Goal: Find specific page/section: Find specific page/section

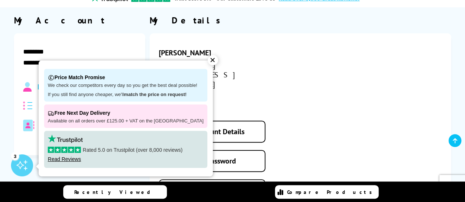
scroll to position [73, 0]
click at [75, 128] on div "Free Next Day Delivery Available on all orders over £125.00 + VAT on the UK mai…" at bounding box center [125, 117] width 163 height 24
click at [36, 120] on div "My Address Book" at bounding box center [79, 126] width 113 height 12
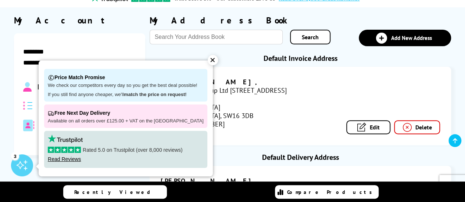
click at [207, 58] on div "✕" at bounding box center [212, 60] width 10 height 10
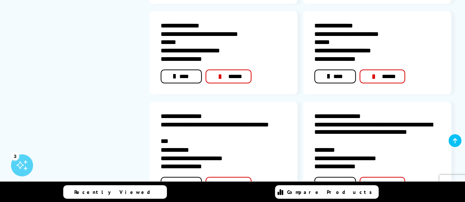
scroll to position [624, 0]
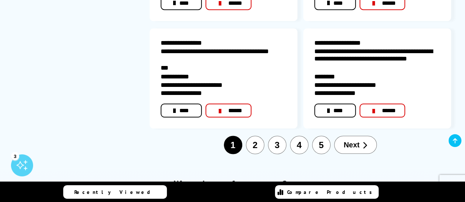
click at [256, 136] on button "2" at bounding box center [255, 145] width 18 height 18
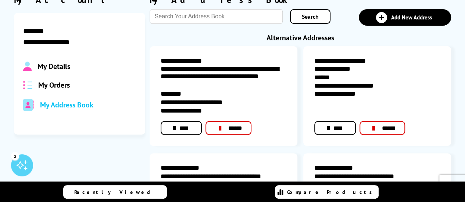
scroll to position [0, 0]
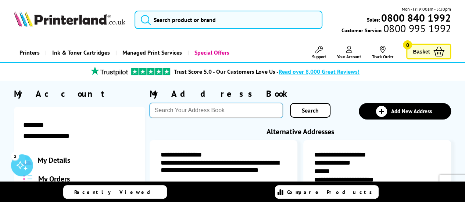
click at [212, 114] on input "text" at bounding box center [215, 110] width 133 height 15
type input "park"
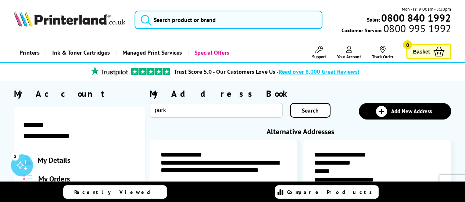
click at [295, 108] on link "Search" at bounding box center [310, 110] width 40 height 15
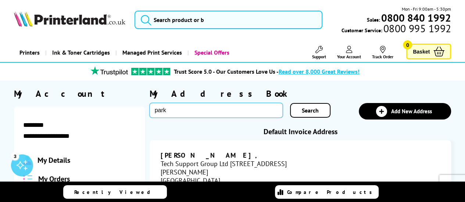
click at [250, 113] on input "park" at bounding box center [215, 110] width 133 height 15
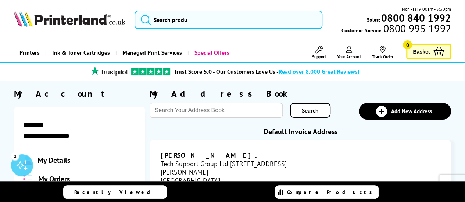
click at [290, 109] on link "Search" at bounding box center [310, 110] width 40 height 15
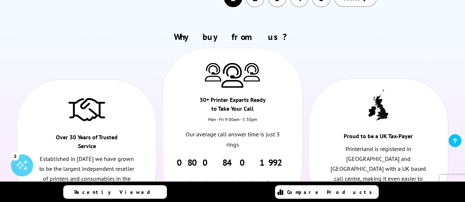
scroll to position [624, 0]
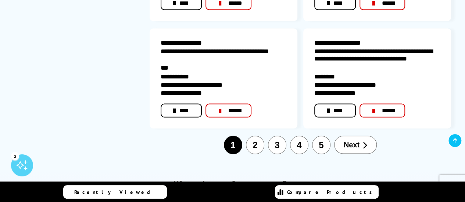
click at [261, 136] on button "2" at bounding box center [255, 145] width 18 height 18
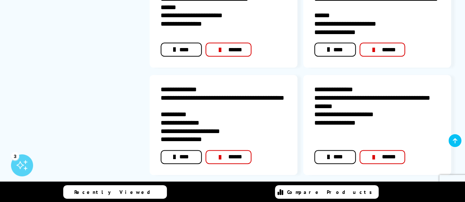
scroll to position [491, 0]
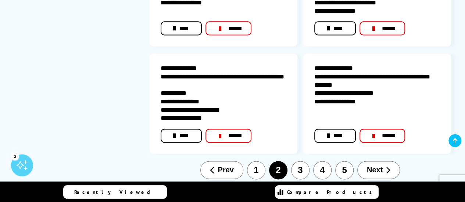
click at [297, 166] on button "3" at bounding box center [300, 170] width 18 height 18
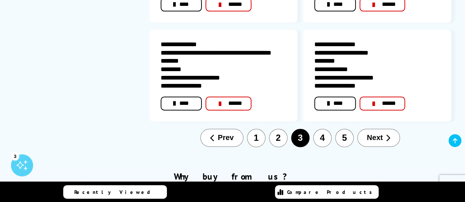
scroll to position [528, 0]
